Goal: Task Accomplishment & Management: Manage account settings

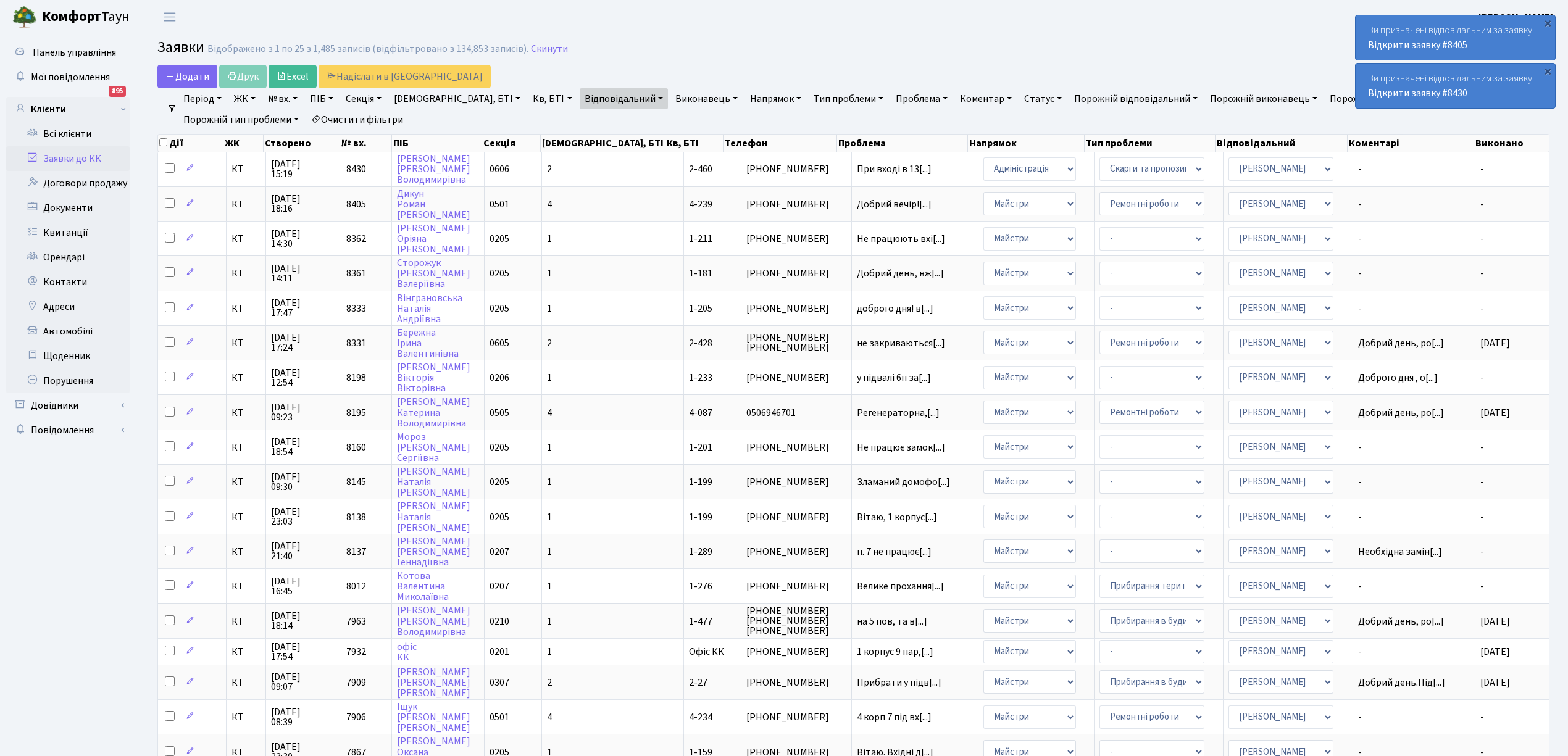
select select "25"
click at [754, 193] on td "[PHONE_NUMBER]" at bounding box center [796, 204] width 111 height 35
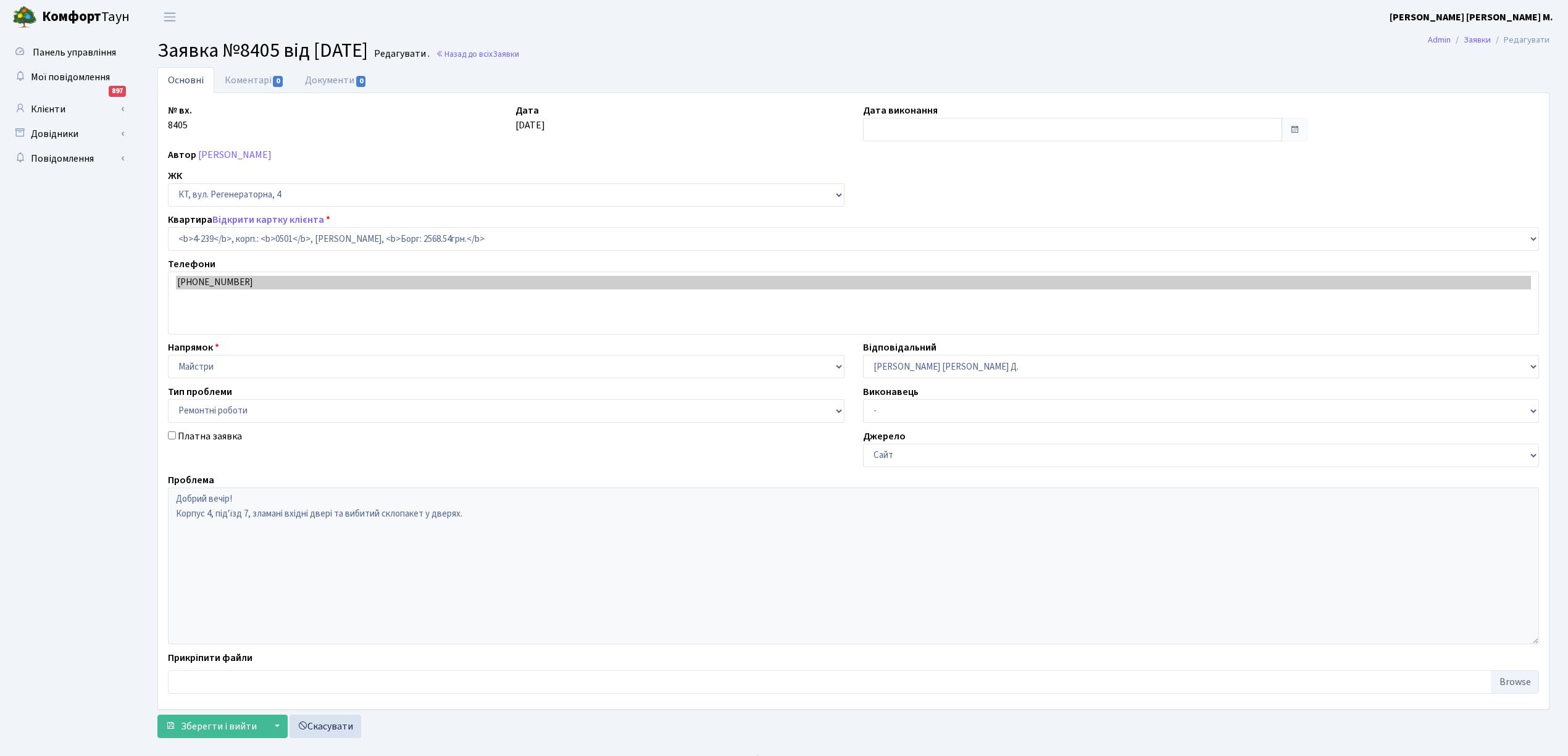
select select "1017"
select select "62"
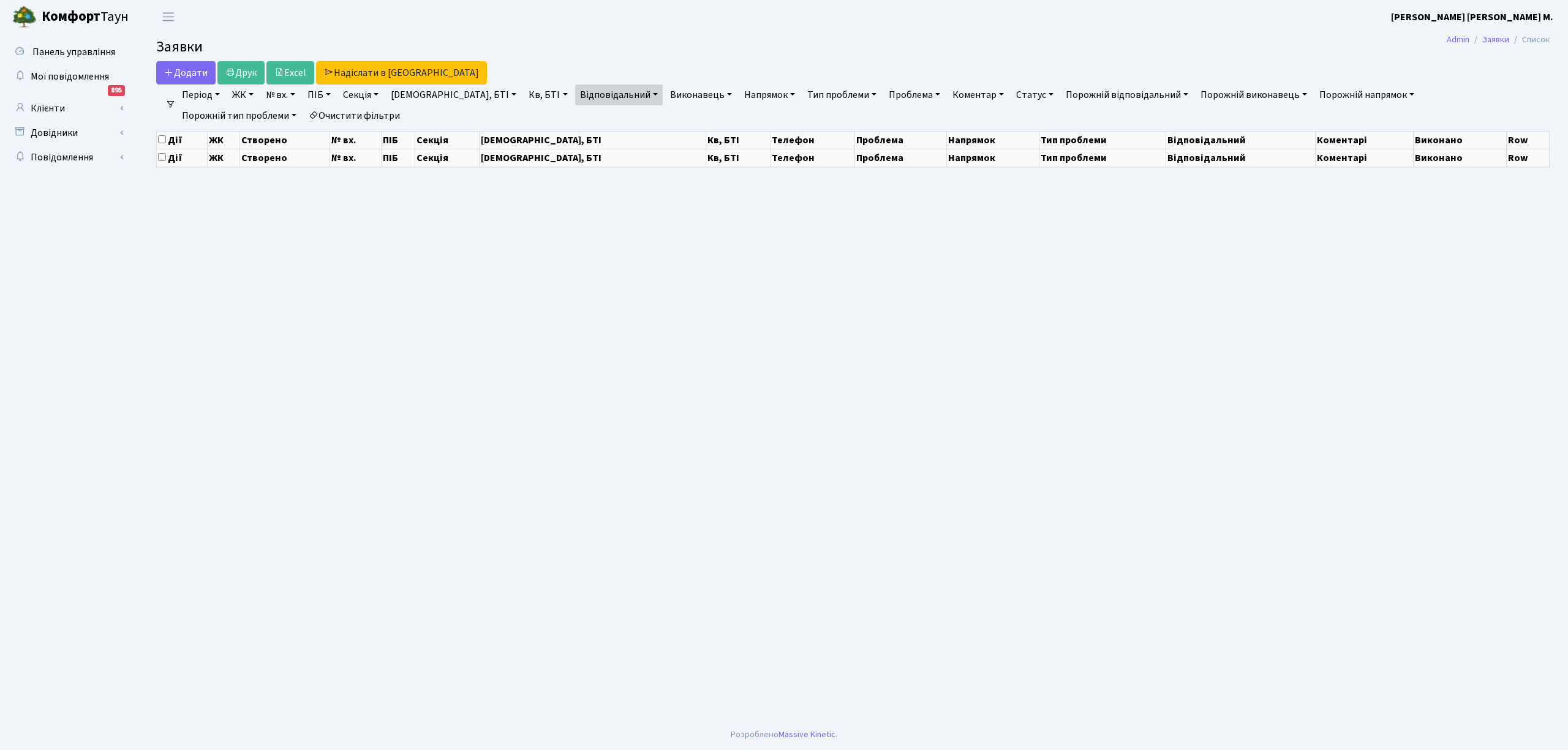
select select "25"
